Goal: Task Accomplishment & Management: Complete application form

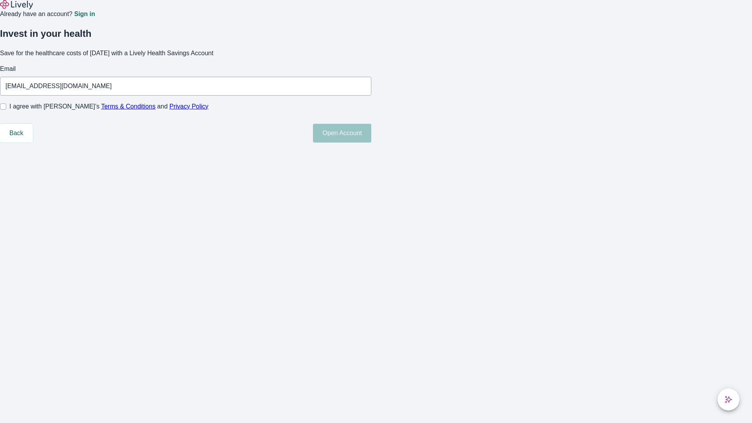
click at [6, 110] on input "I agree with Lively’s Terms & Conditions and Privacy Policy" at bounding box center [3, 106] width 6 height 6
checkbox input "true"
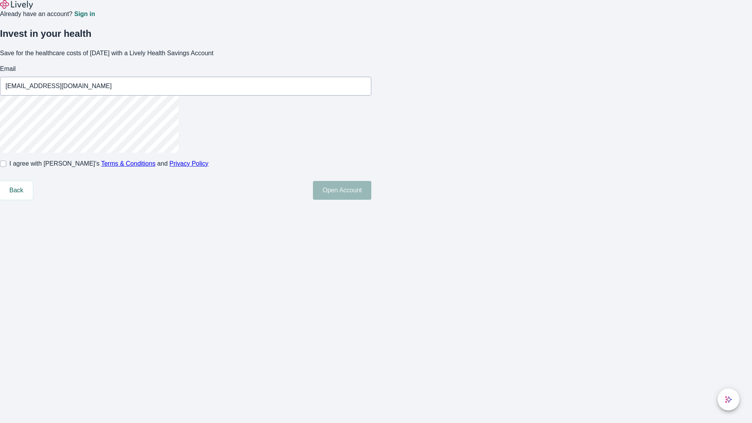
click at [371, 200] on button "Open Account" at bounding box center [342, 190] width 58 height 19
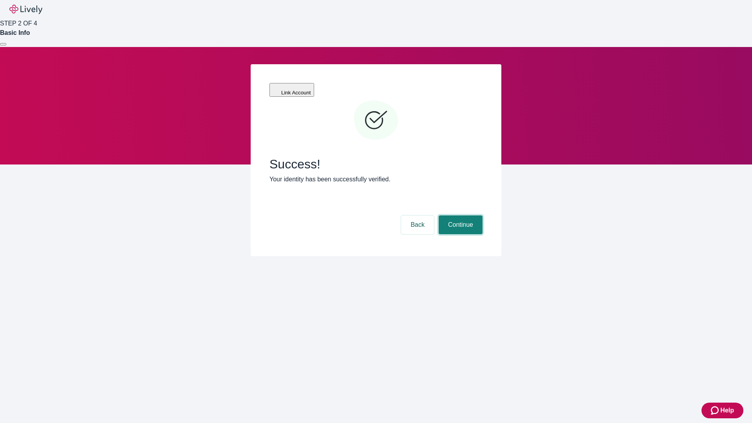
click at [460, 215] on button "Continue" at bounding box center [461, 224] width 44 height 19
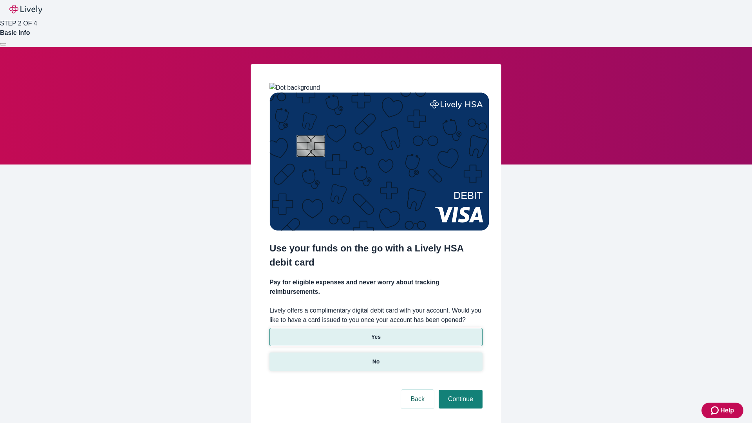
click at [376, 358] on p "No" at bounding box center [376, 362] width 7 height 8
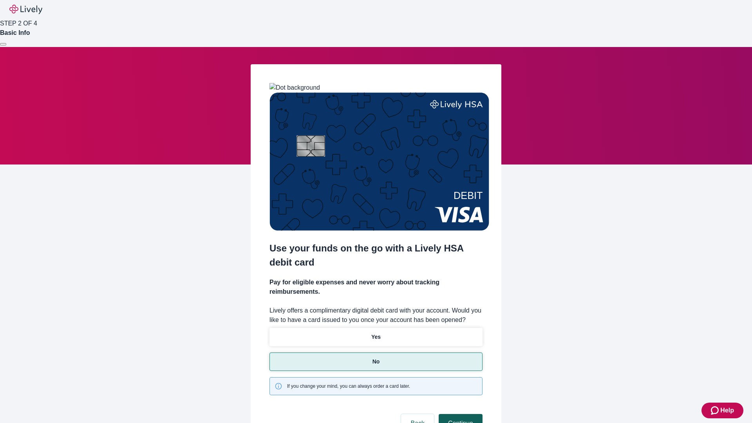
click at [460, 414] on button "Continue" at bounding box center [461, 423] width 44 height 19
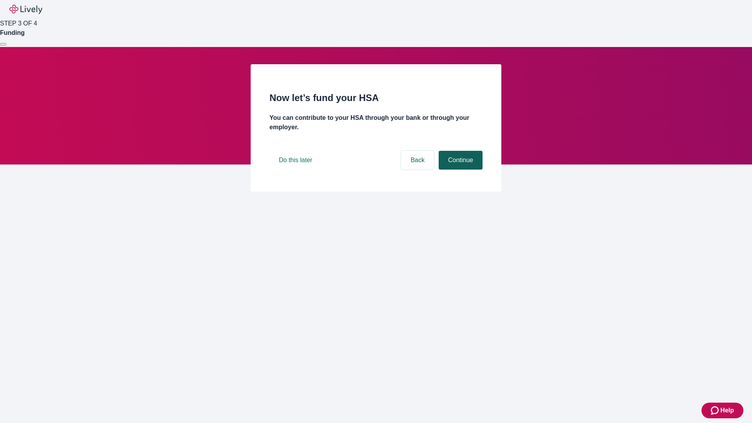
click at [460, 170] on button "Continue" at bounding box center [461, 160] width 44 height 19
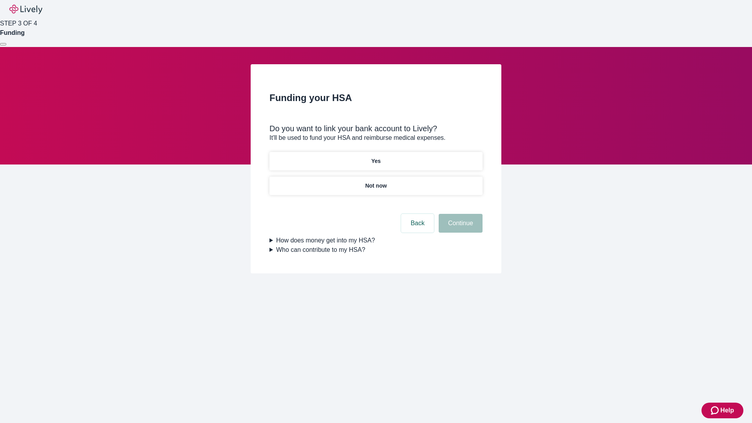
click at [376, 157] on p "Yes" at bounding box center [375, 161] width 9 height 8
click at [460, 214] on button "Continue" at bounding box center [461, 223] width 44 height 19
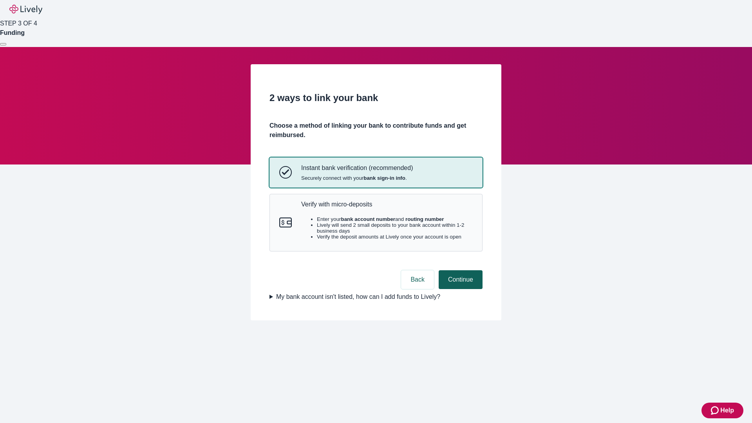
click at [387, 208] on p "Verify with micro-deposits" at bounding box center [387, 204] width 172 height 7
click at [460, 289] on button "Continue" at bounding box center [461, 279] width 44 height 19
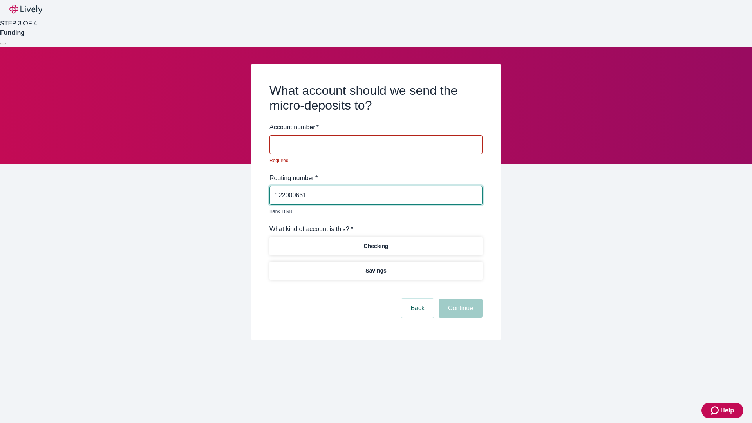
type input "122000661"
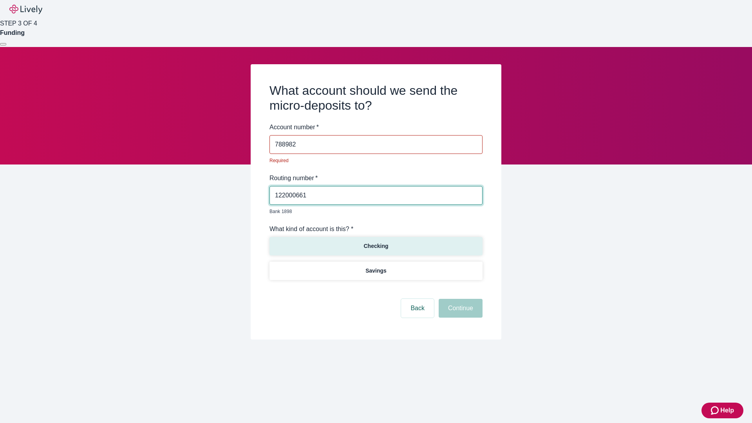
type input "788982"
click at [376, 242] on p "Checking" at bounding box center [376, 246] width 25 height 8
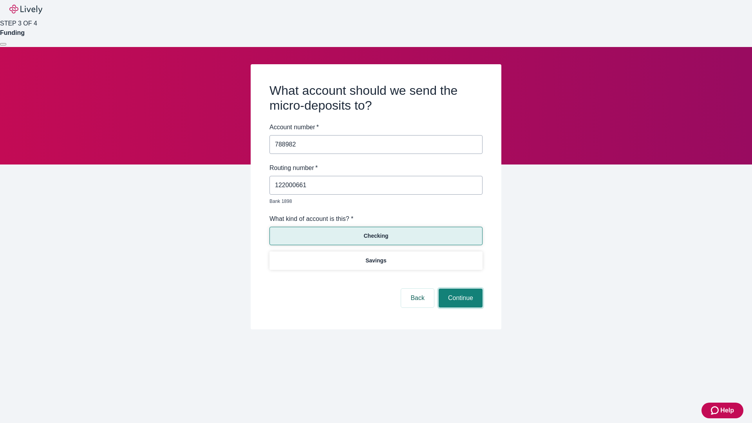
click at [460, 289] on button "Continue" at bounding box center [461, 298] width 44 height 19
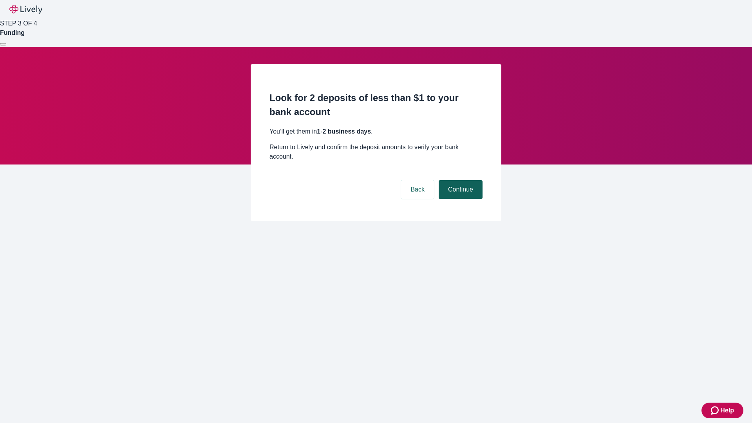
click at [460, 180] on button "Continue" at bounding box center [461, 189] width 44 height 19
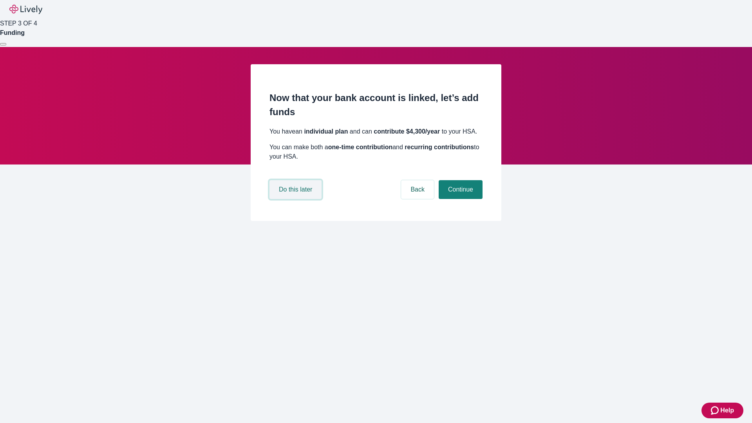
click at [297, 199] on button "Do this later" at bounding box center [296, 189] width 52 height 19
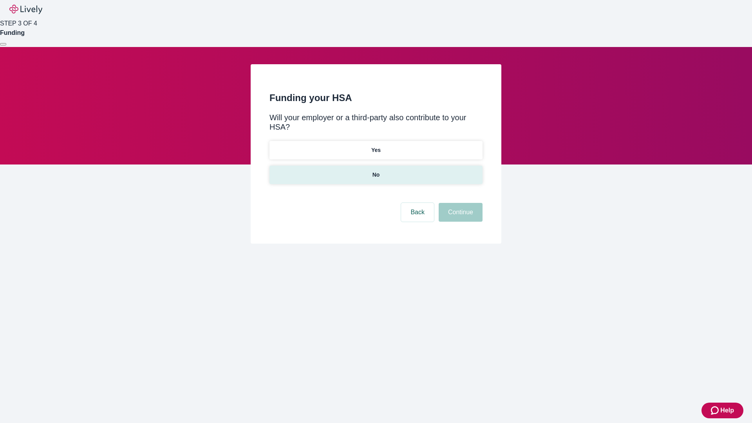
click at [376, 171] on p "No" at bounding box center [376, 175] width 7 height 8
click at [460, 203] on button "Continue" at bounding box center [461, 212] width 44 height 19
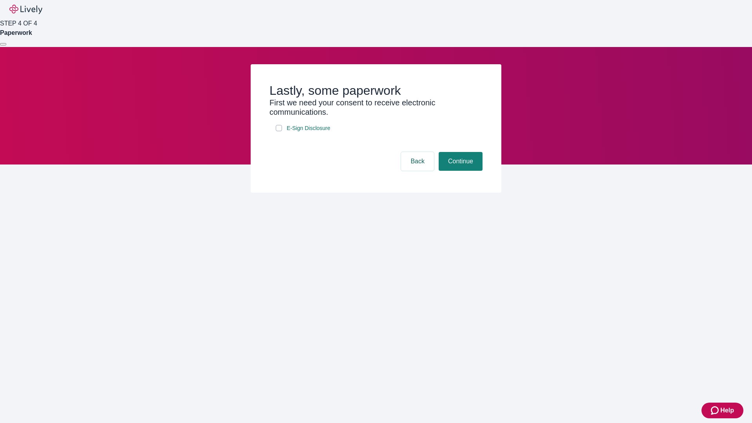
click at [279, 131] on input "E-Sign Disclosure" at bounding box center [279, 128] width 6 height 6
checkbox input "true"
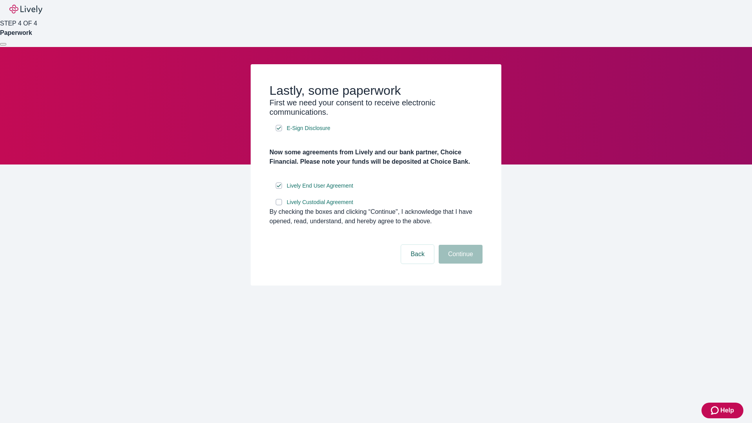
click at [279, 205] on input "Lively Custodial Agreement" at bounding box center [279, 202] width 6 height 6
checkbox input "true"
click at [460, 264] on button "Continue" at bounding box center [461, 254] width 44 height 19
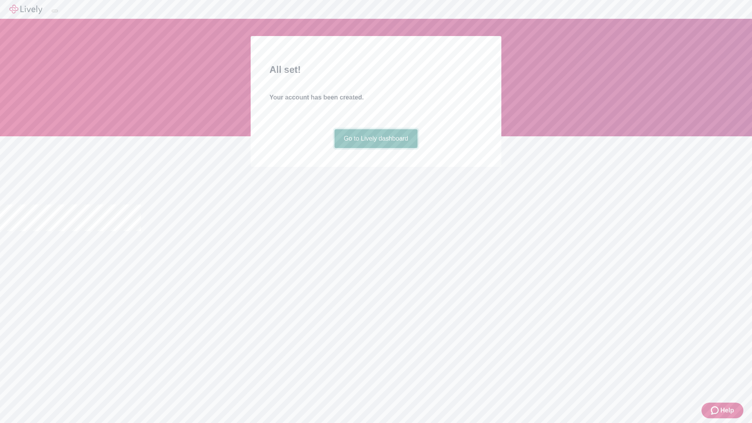
click at [376, 148] on link "Go to Lively dashboard" at bounding box center [376, 138] width 83 height 19
